Goal: Task Accomplishment & Management: Manage account settings

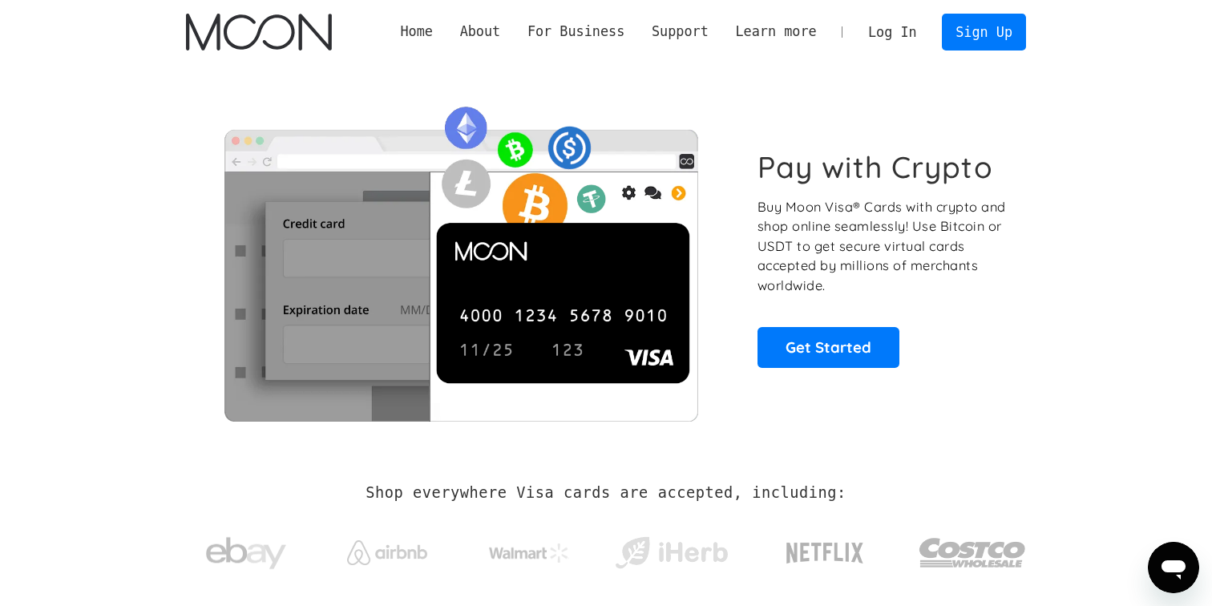
click at [904, 37] on link "Log In" at bounding box center [891, 31] width 75 height 35
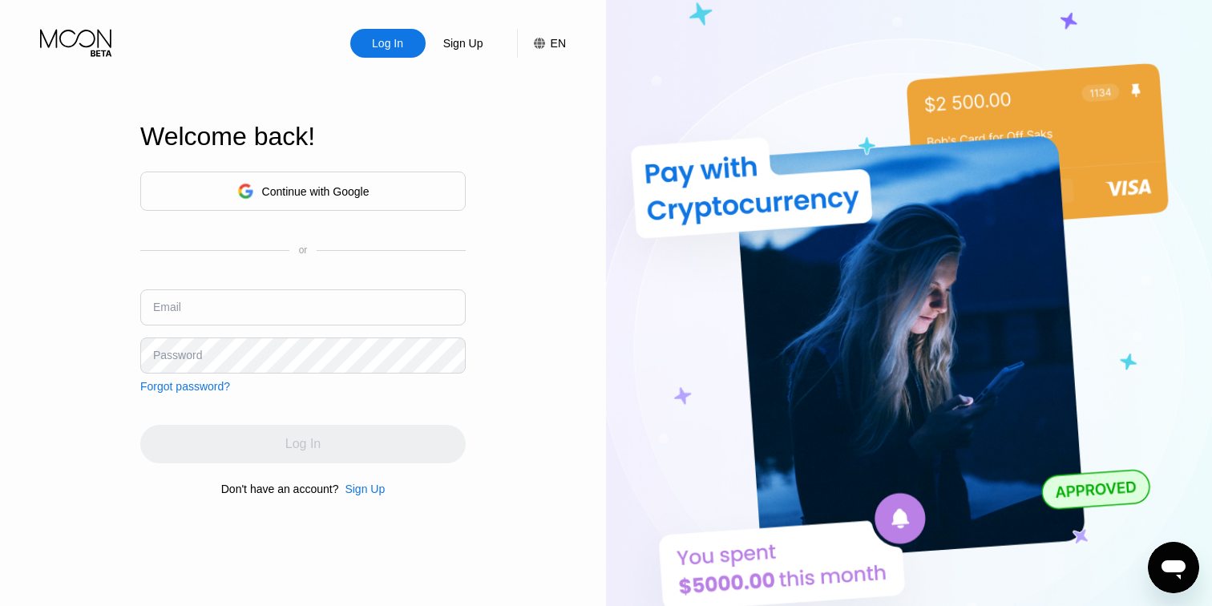
click at [361, 304] on input "text" at bounding box center [302, 307] width 325 height 36
type input "0day.alert@gmail.com"
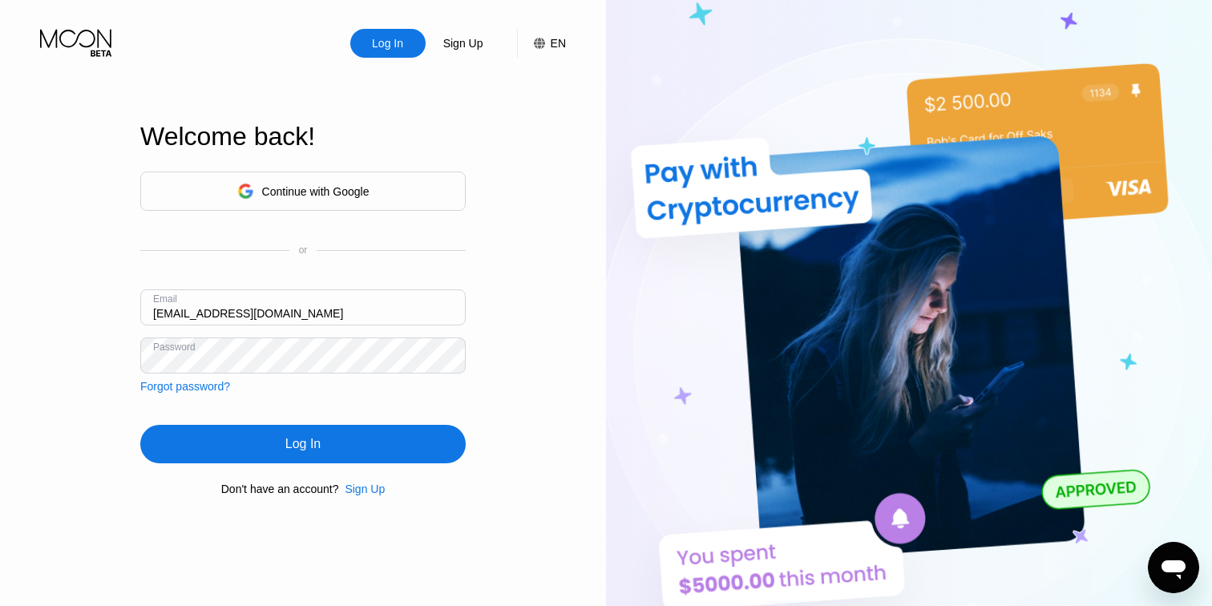
click at [276, 445] on div "Log In" at bounding box center [302, 444] width 325 height 38
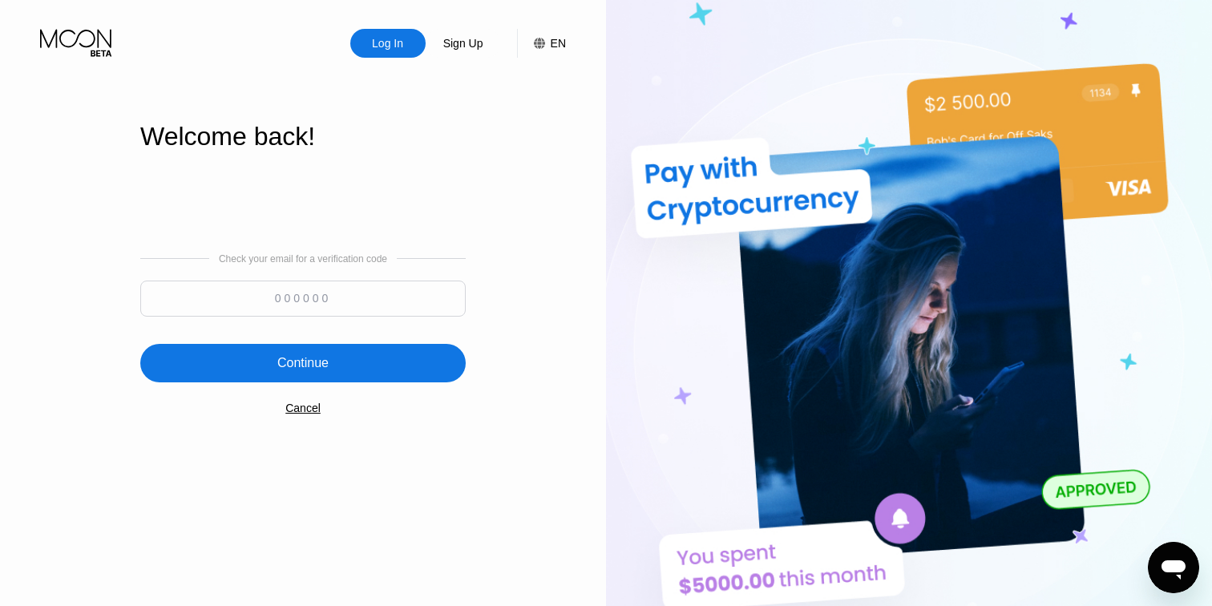
click at [404, 298] on input at bounding box center [302, 299] width 325 height 36
type input "0"
paste input "836933"
type input "836933"
click at [331, 353] on div "Continue" at bounding box center [302, 363] width 325 height 38
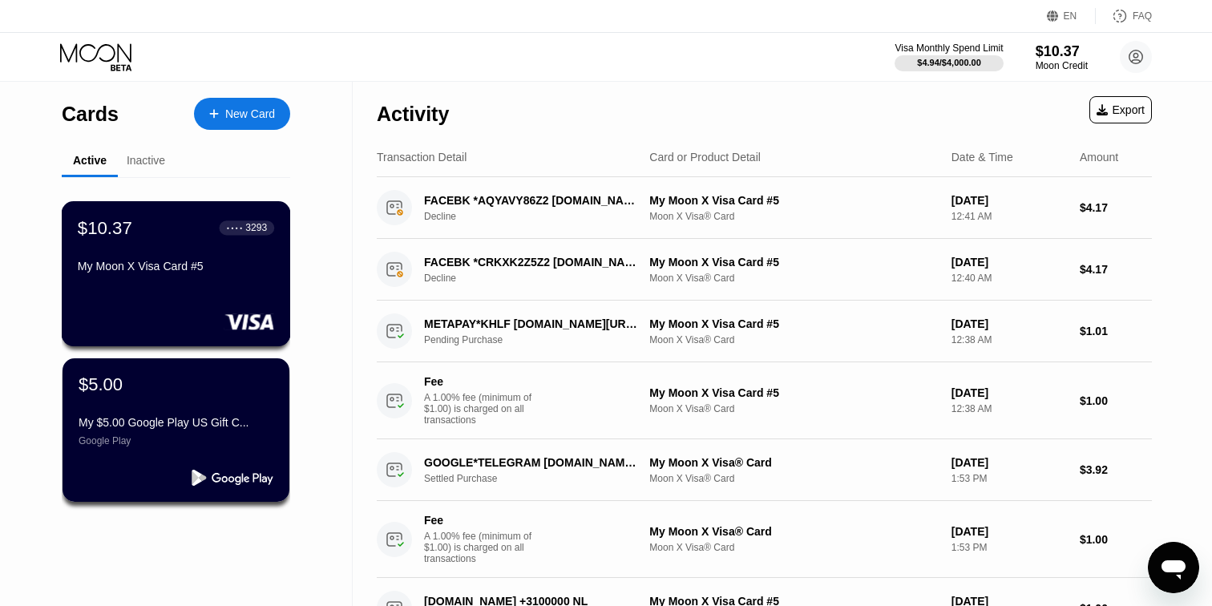
click at [240, 295] on div "$10.37 ● ● ● ● 3293 My Moon X Visa Card #5" at bounding box center [176, 273] width 229 height 145
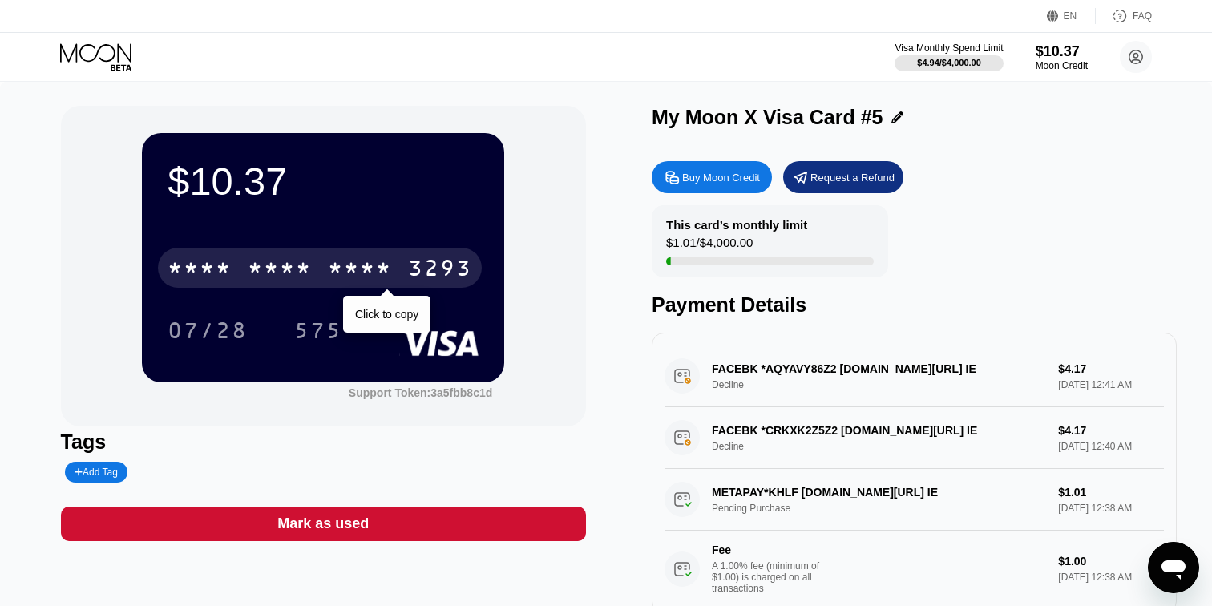
click at [382, 260] on div "* * * *" at bounding box center [360, 270] width 64 height 26
